Goal: Communication & Community: Answer question/provide support

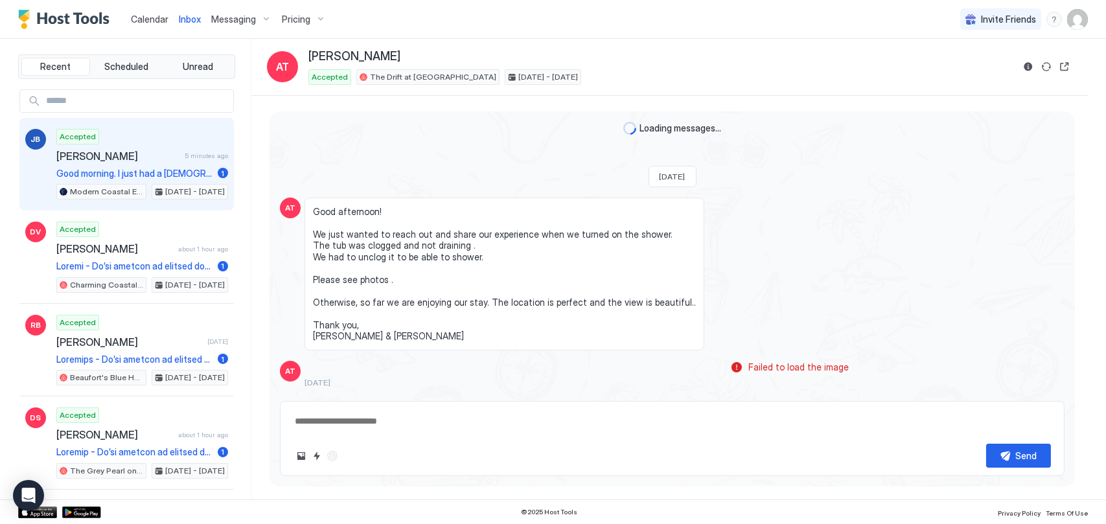
scroll to position [1309, 0]
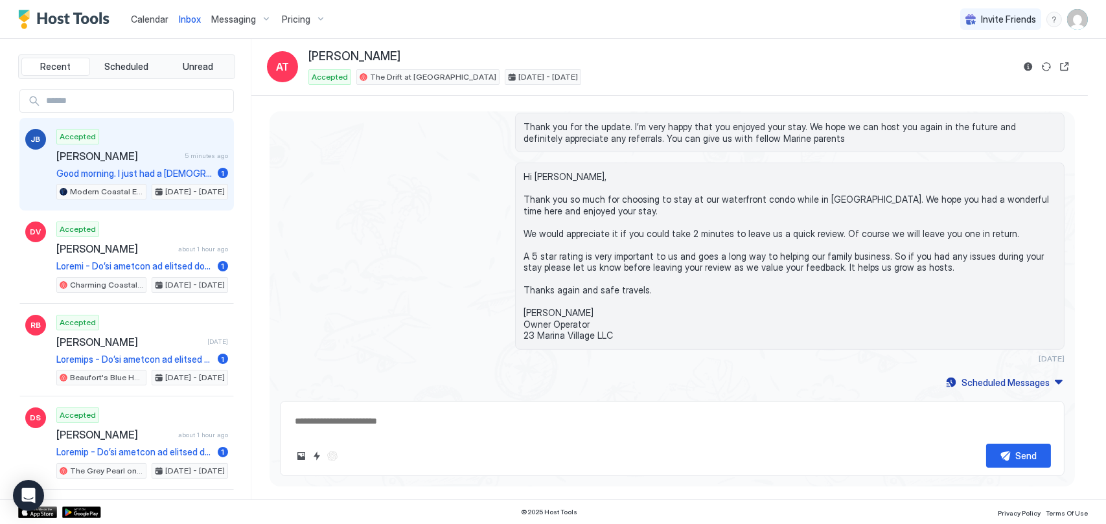
click at [98, 147] on div "Accepted Julie Burhenn 5 minutes ago Good morning. I just had a lady unlock the…" at bounding box center [142, 164] width 172 height 71
type textarea "*"
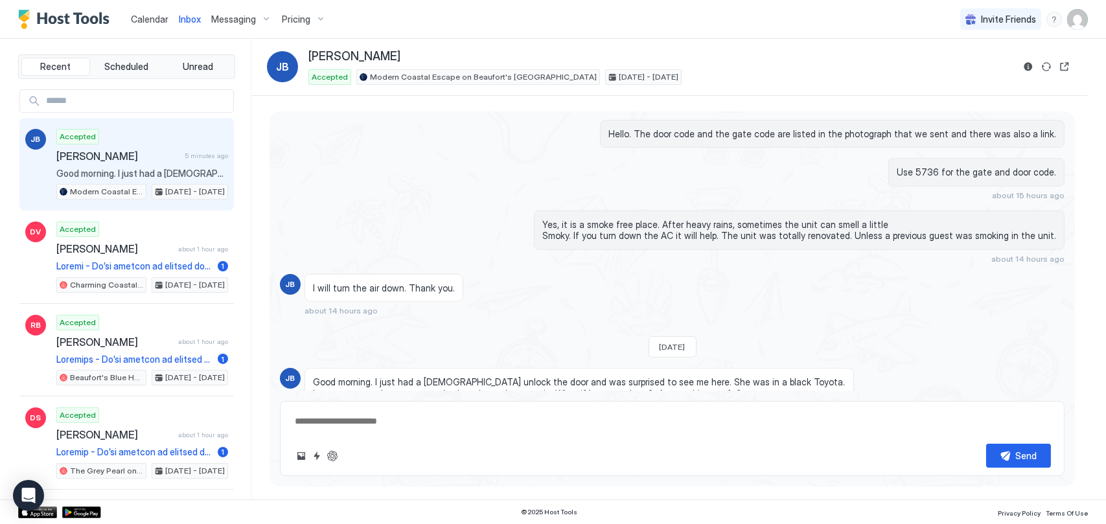
scroll to position [2564, 0]
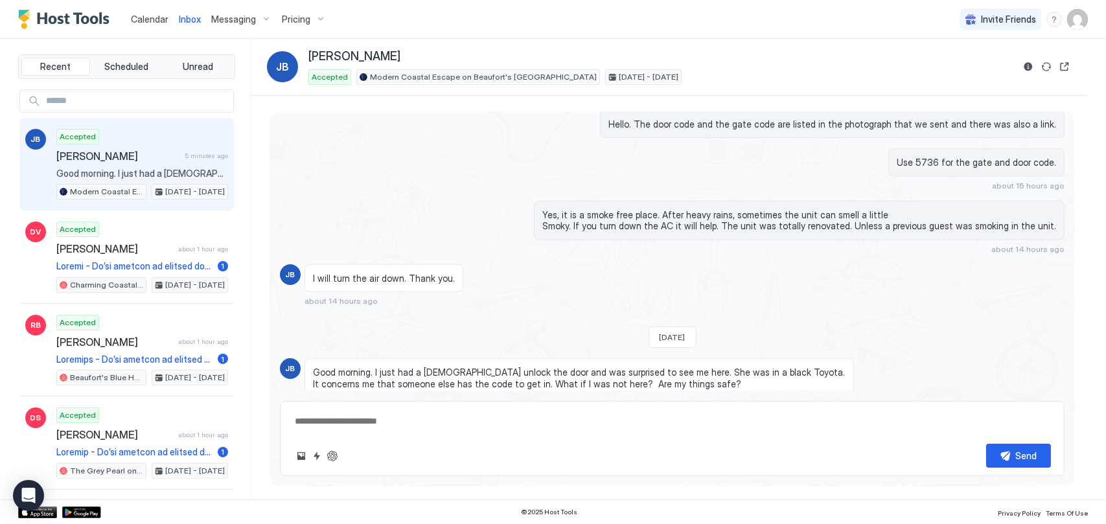
click at [468, 419] on textarea at bounding box center [672, 422] width 757 height 24
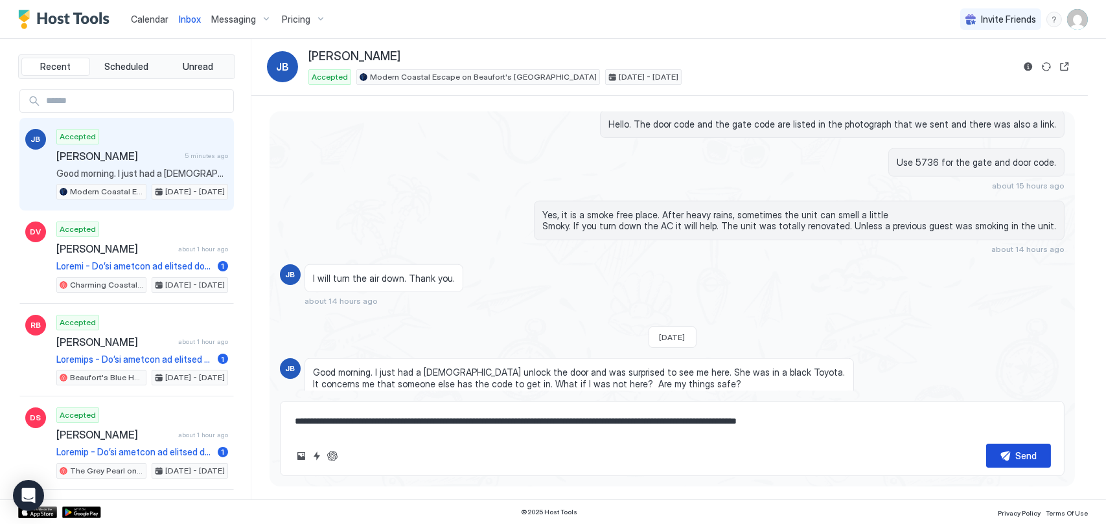
type textarea "**********"
click at [1021, 458] on div "Send" at bounding box center [1026, 456] width 21 height 14
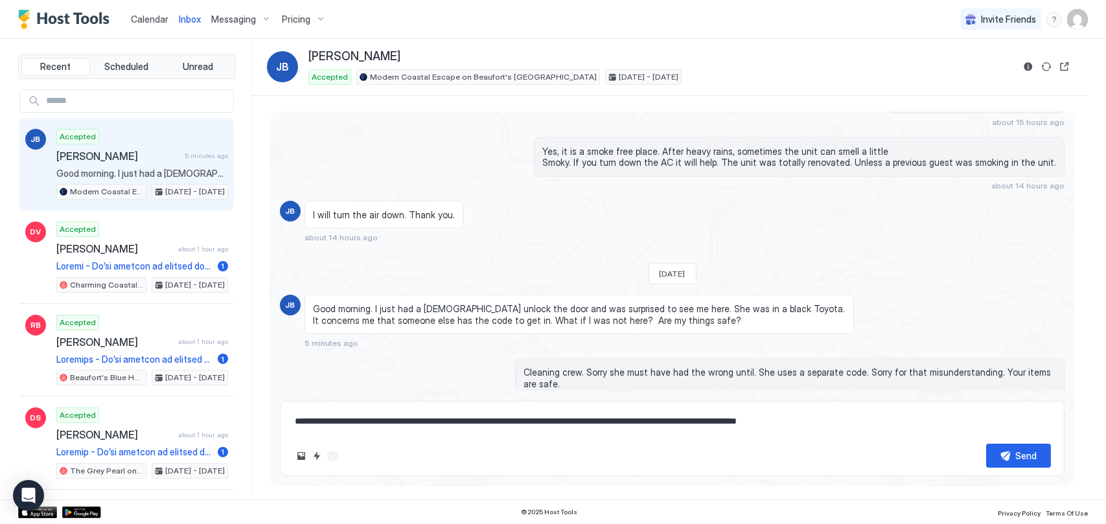
click at [725, 416] on textarea "**********" at bounding box center [672, 422] width 757 height 24
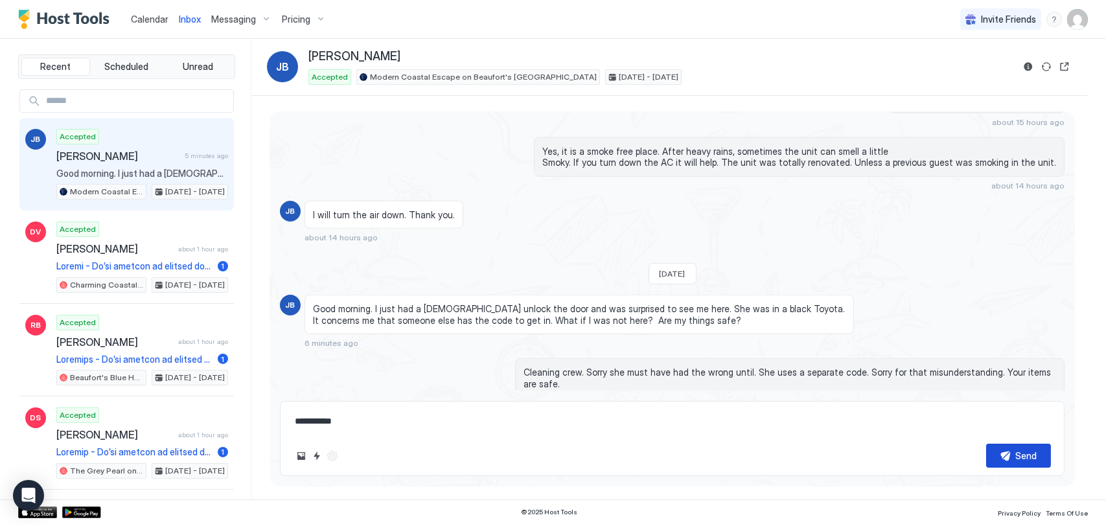
type textarea "**********"
click at [1021, 457] on div "Send" at bounding box center [1026, 456] width 21 height 14
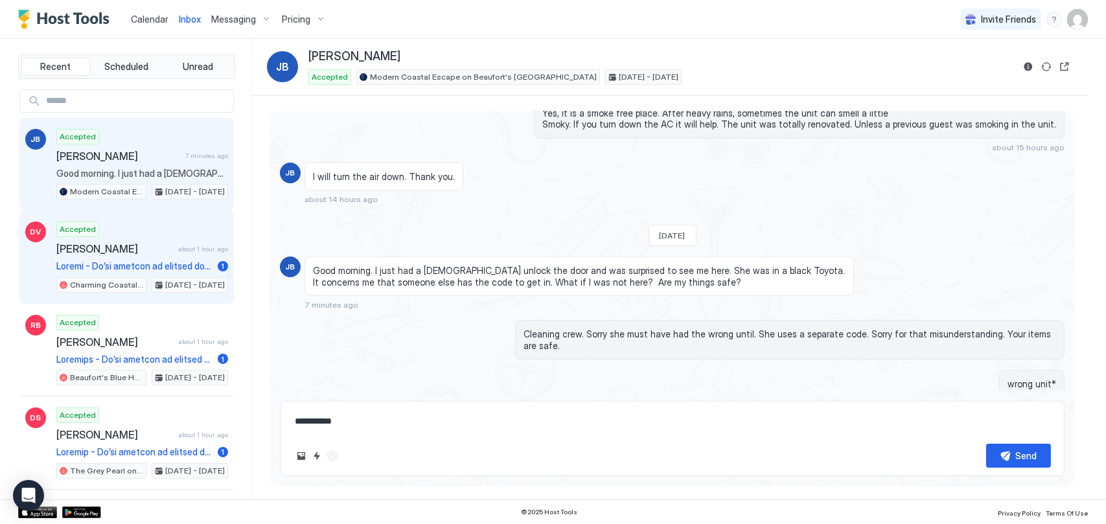
click at [146, 246] on span "[PERSON_NAME]" at bounding box center [114, 248] width 117 height 13
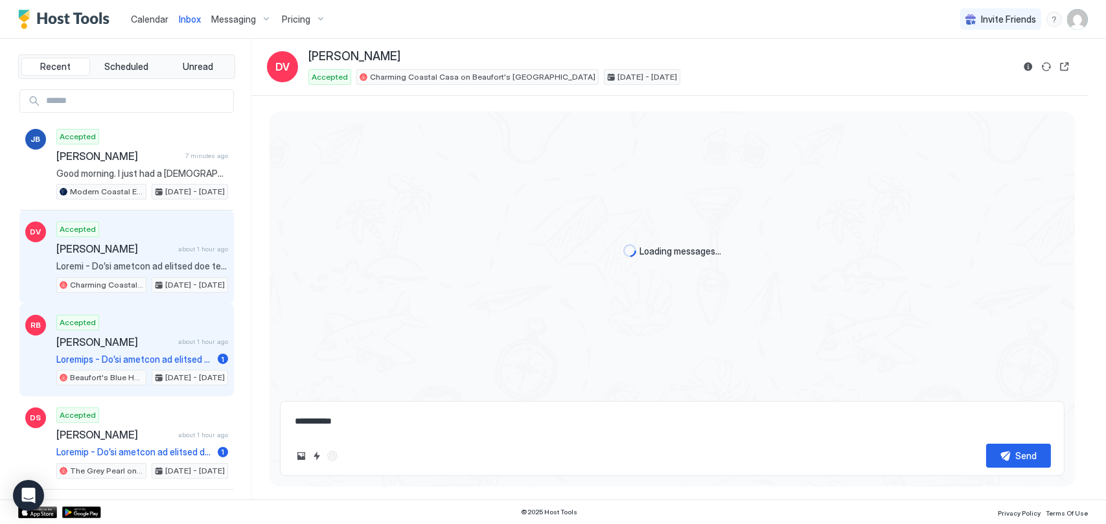
scroll to position [1039, 0]
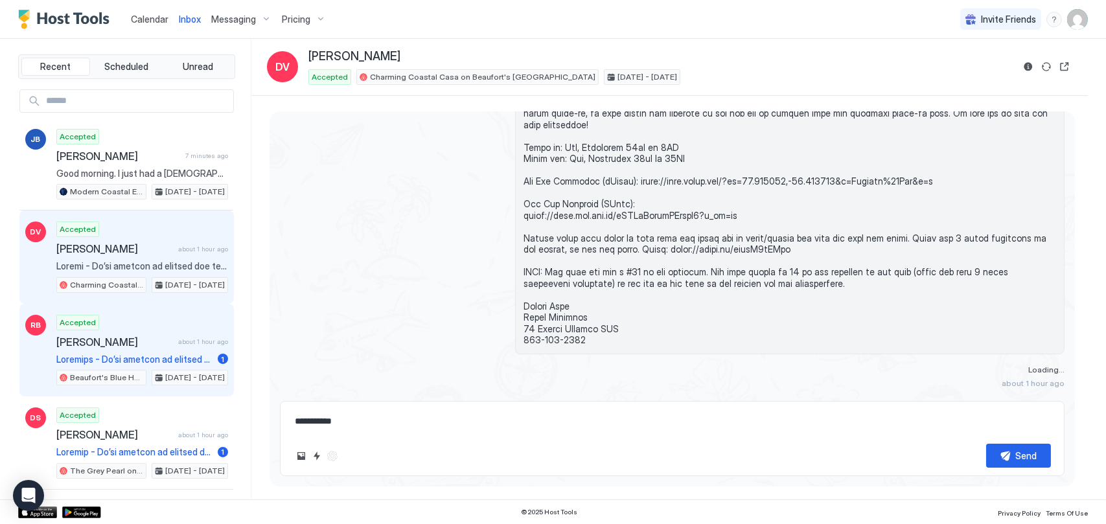
click at [151, 334] on div "Accepted Raimundo Borjas about 1 hour ago 1 Beaufort's Blue Heron Hideaway on B…" at bounding box center [142, 350] width 172 height 71
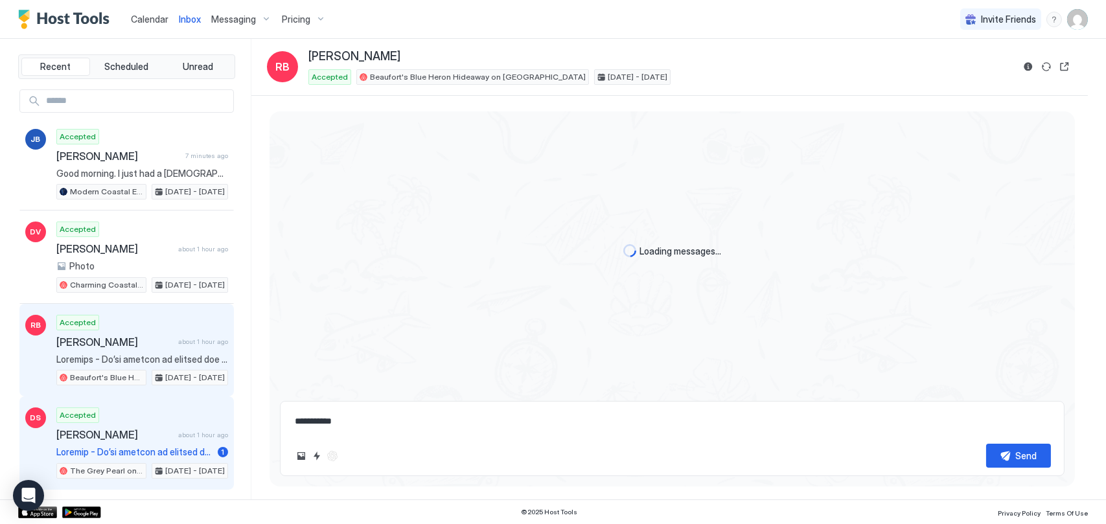
click at [136, 421] on div "Accepted Demetri Sideras about 1 hour ago 1 The Grey Pearl on Port Royal's Batt…" at bounding box center [142, 443] width 172 height 71
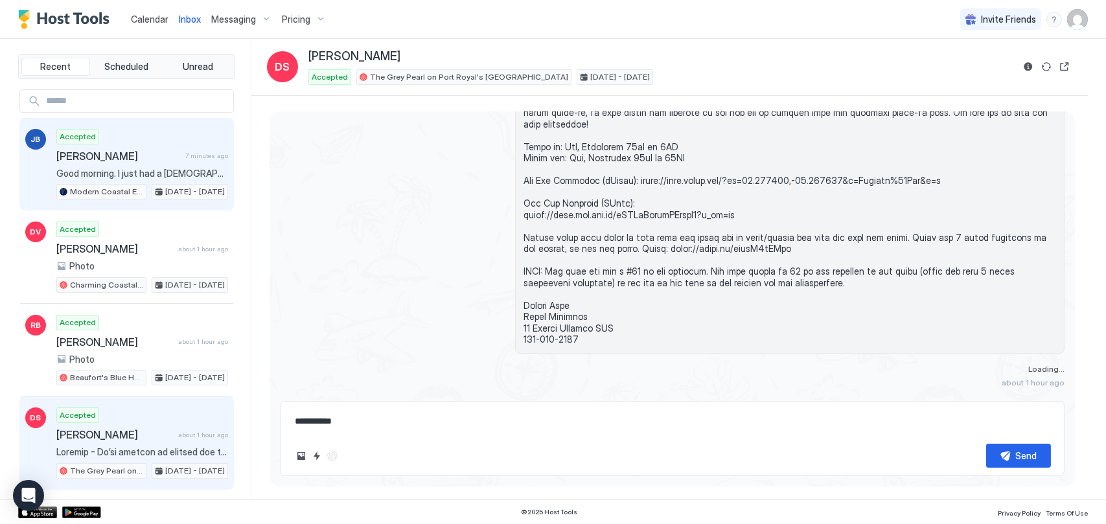
click at [156, 161] on span "[PERSON_NAME]" at bounding box center [118, 156] width 124 height 13
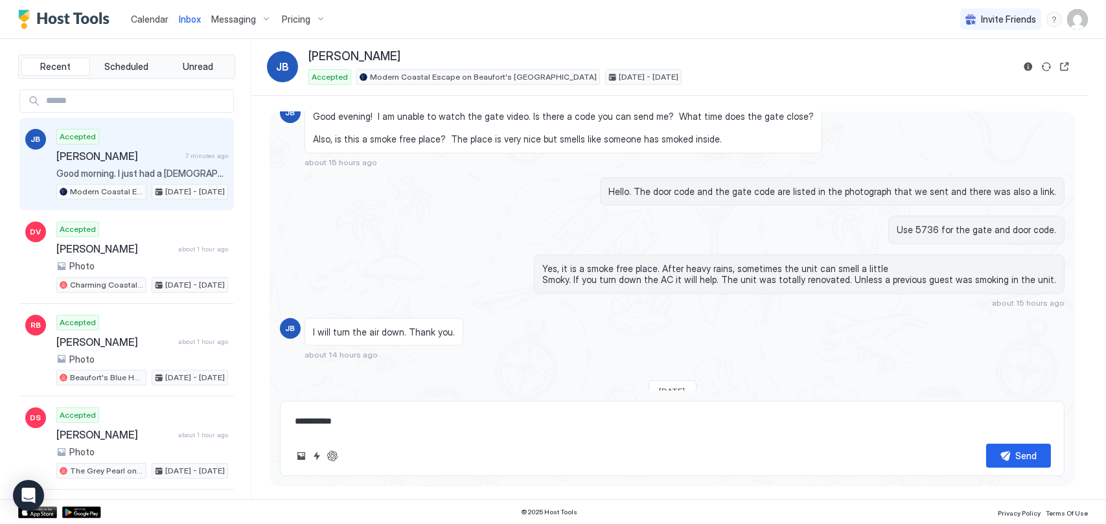
scroll to position [2550, 0]
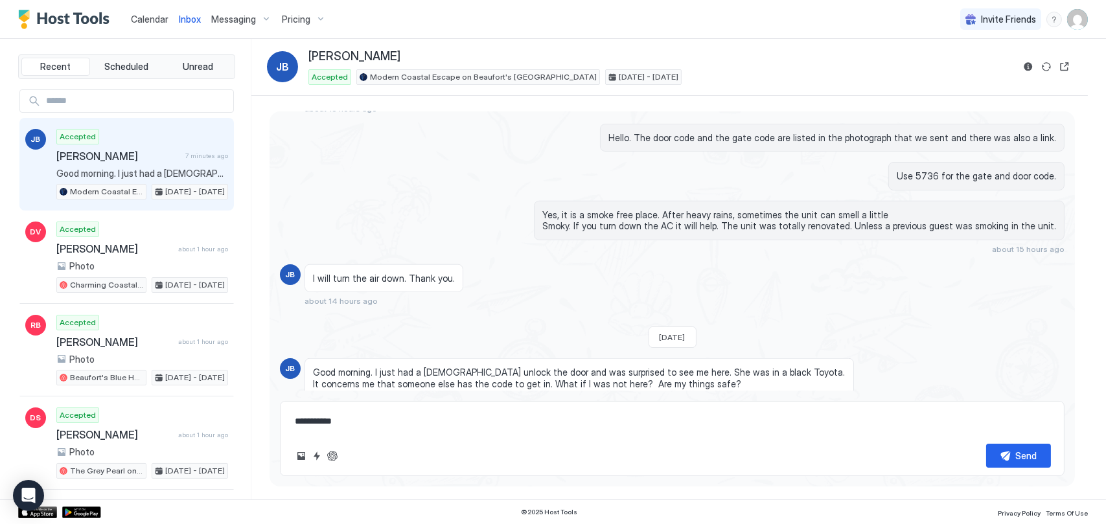
click at [130, 143] on div "Accepted Julie Burhenn 7 minutes ago Good morning. I just had a lady unlock the…" at bounding box center [142, 164] width 172 height 71
type textarea "*"
click at [140, 146] on div "Accepted Julie Burhenn 8 minutes ago Good morning. I just had a lady unlock the…" at bounding box center [142, 164] width 172 height 71
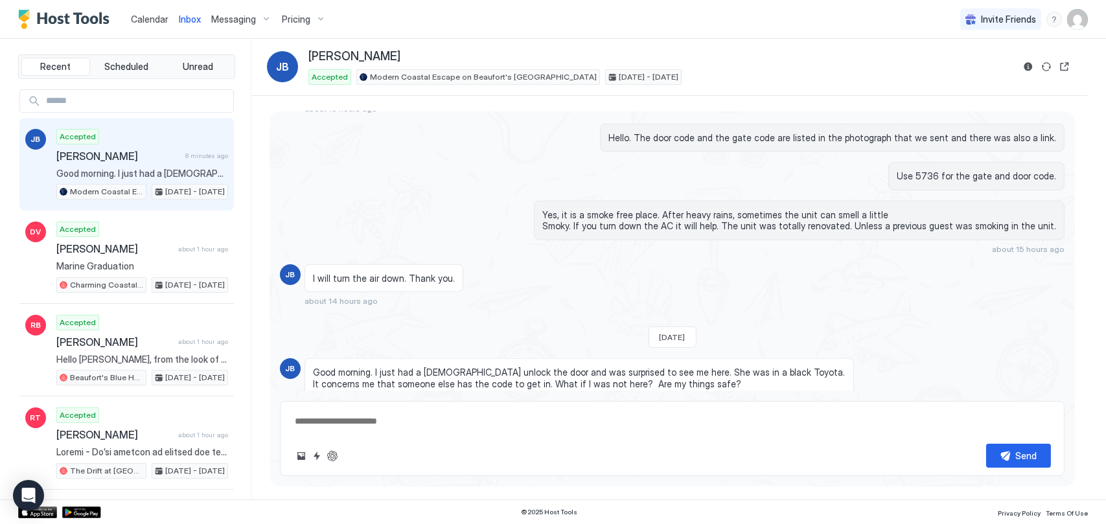
click at [154, 20] on span "Calendar" at bounding box center [150, 19] width 38 height 11
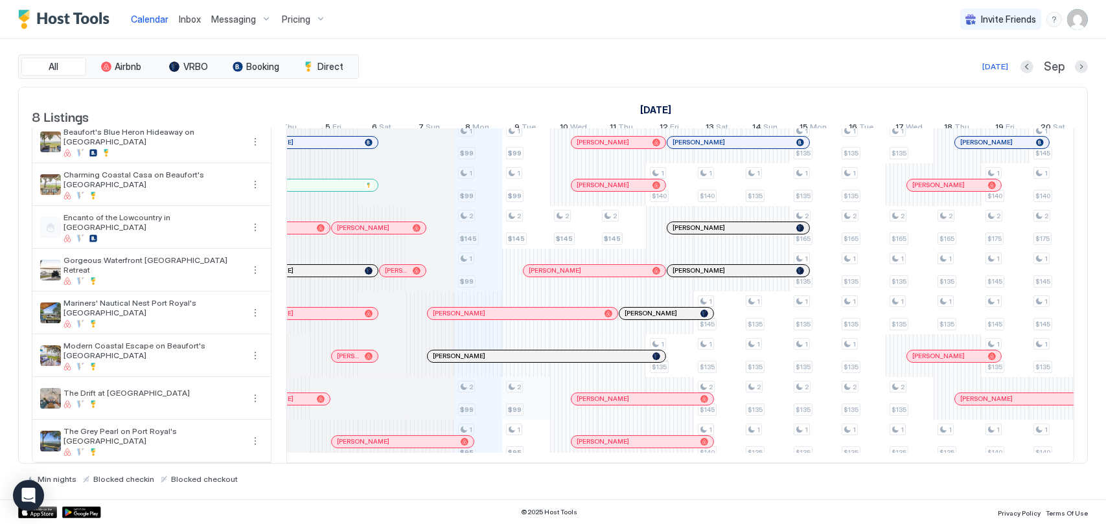
scroll to position [26, 0]
click at [484, 351] on div at bounding box center [484, 356] width 10 height 10
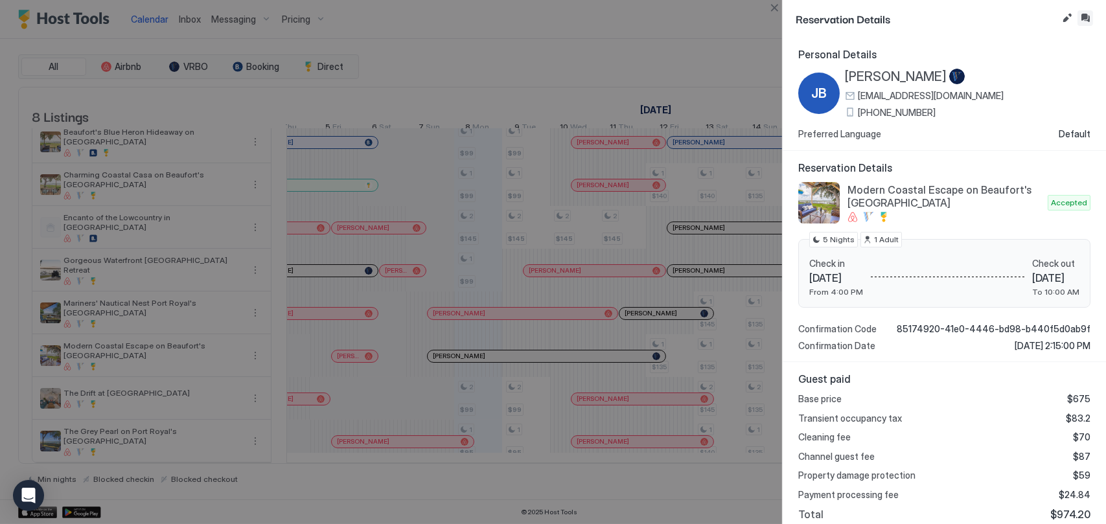
click at [1087, 16] on button "Inbox" at bounding box center [1086, 18] width 16 height 16
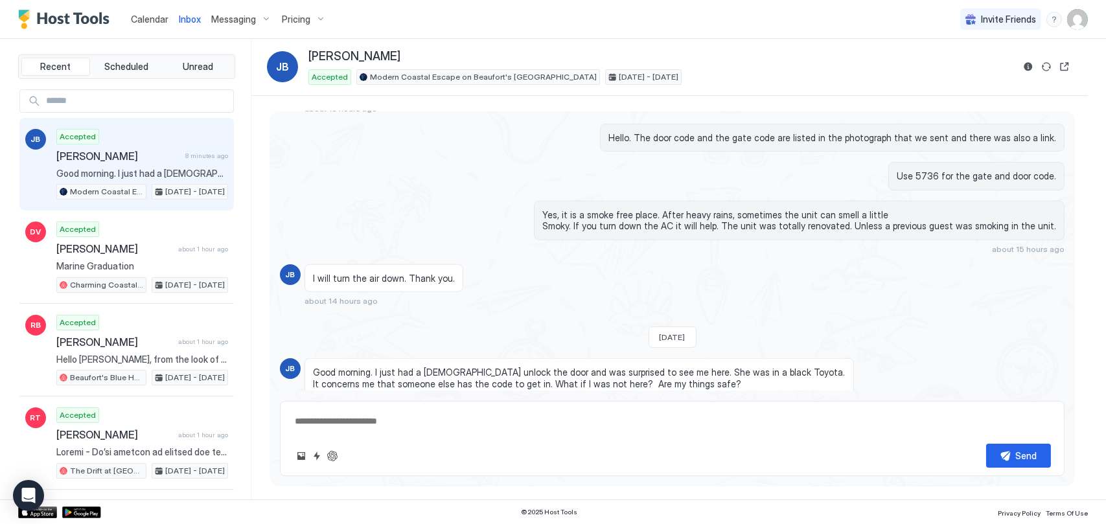
scroll to position [2550, 0]
click at [108, 152] on span "[PERSON_NAME]" at bounding box center [118, 156] width 124 height 13
click at [187, 16] on span "Inbox" at bounding box center [190, 19] width 22 height 11
type textarea "*"
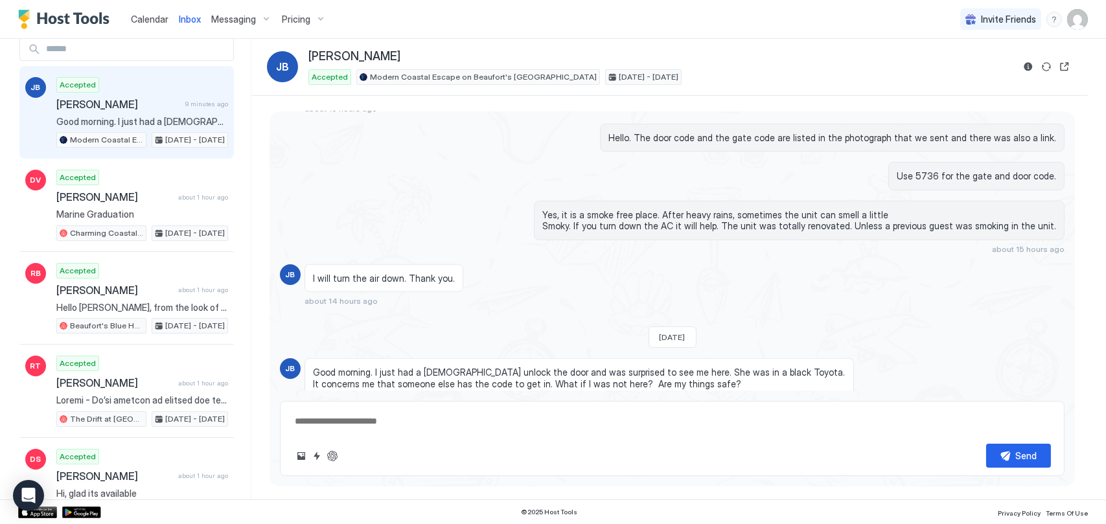
scroll to position [65, 0]
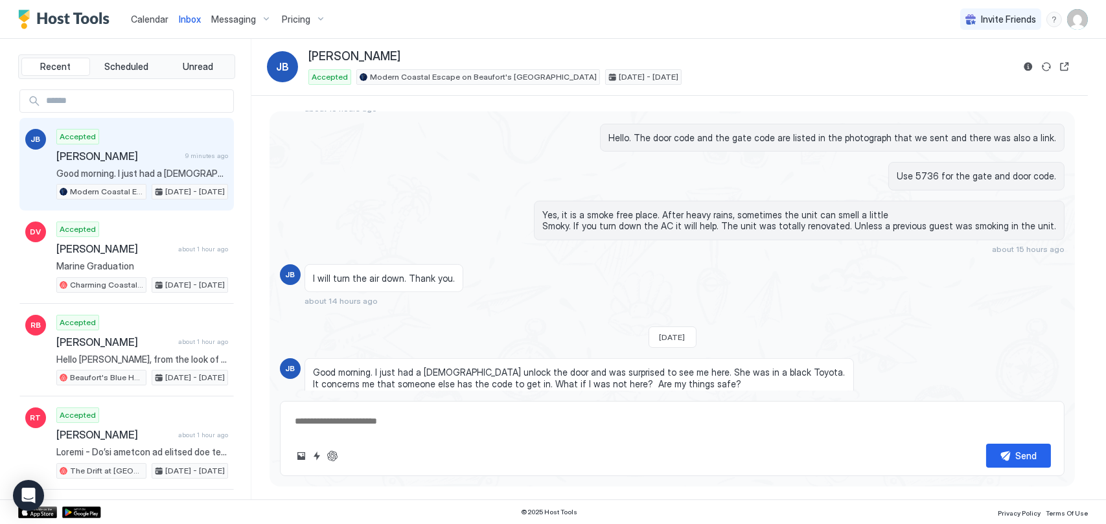
scroll to position [2550, 0]
type textarea "*"
